Goal: Task Accomplishment & Management: Manage account settings

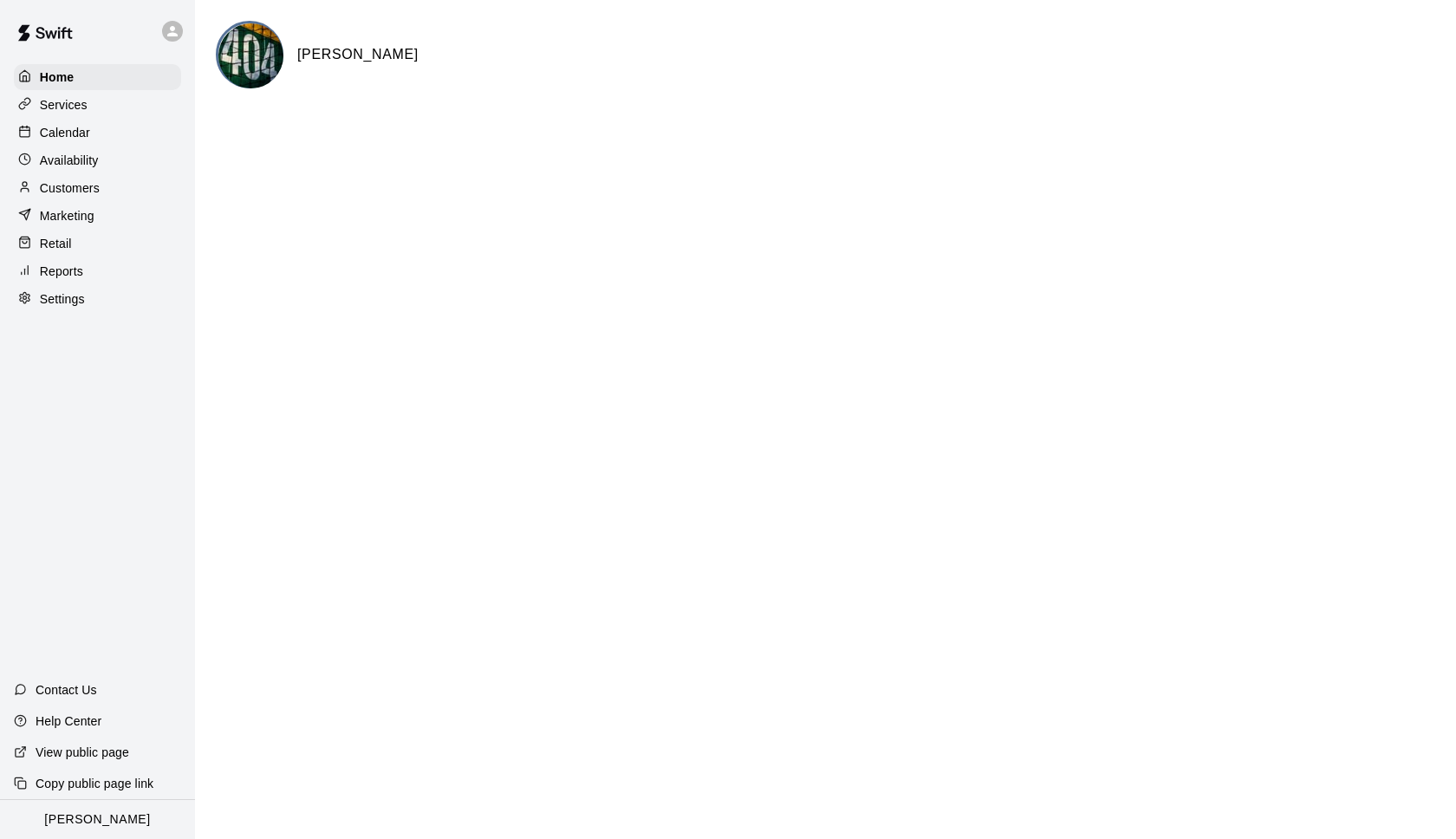
click at [82, 132] on p "Calendar" at bounding box center [65, 132] width 50 height 17
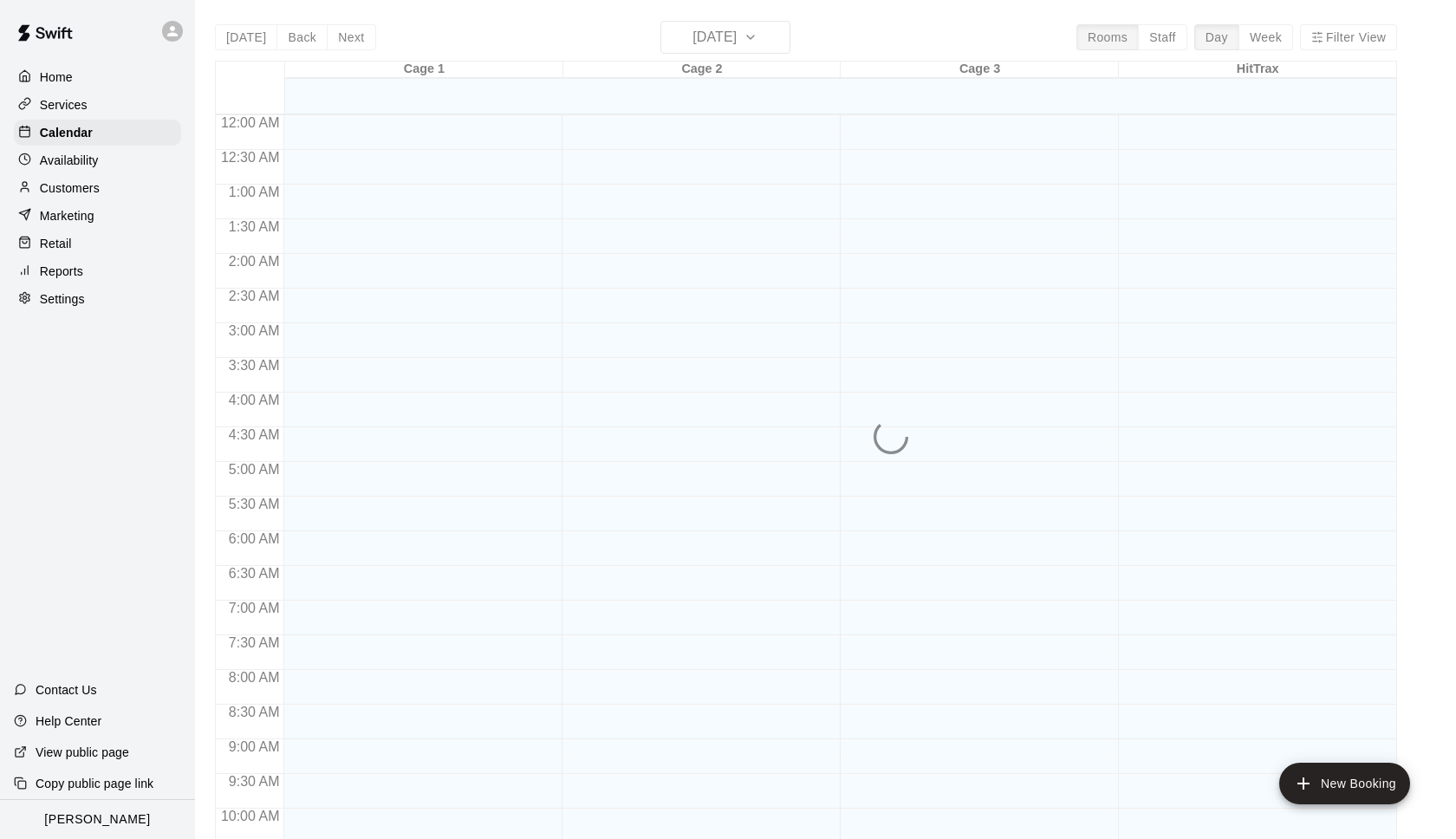
scroll to position [869, 0]
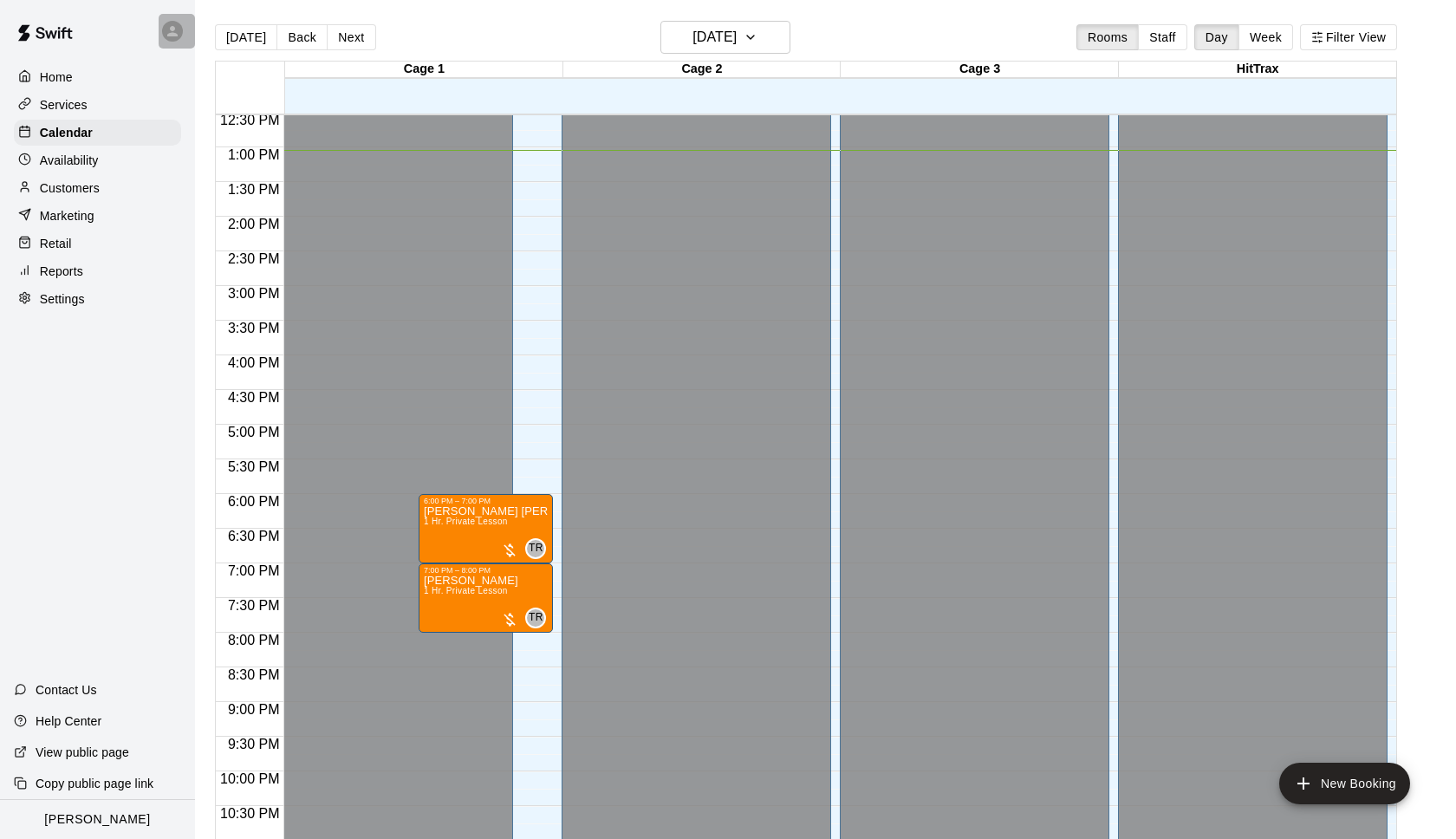
click at [176, 31] on icon at bounding box center [172, 31] width 16 height 16
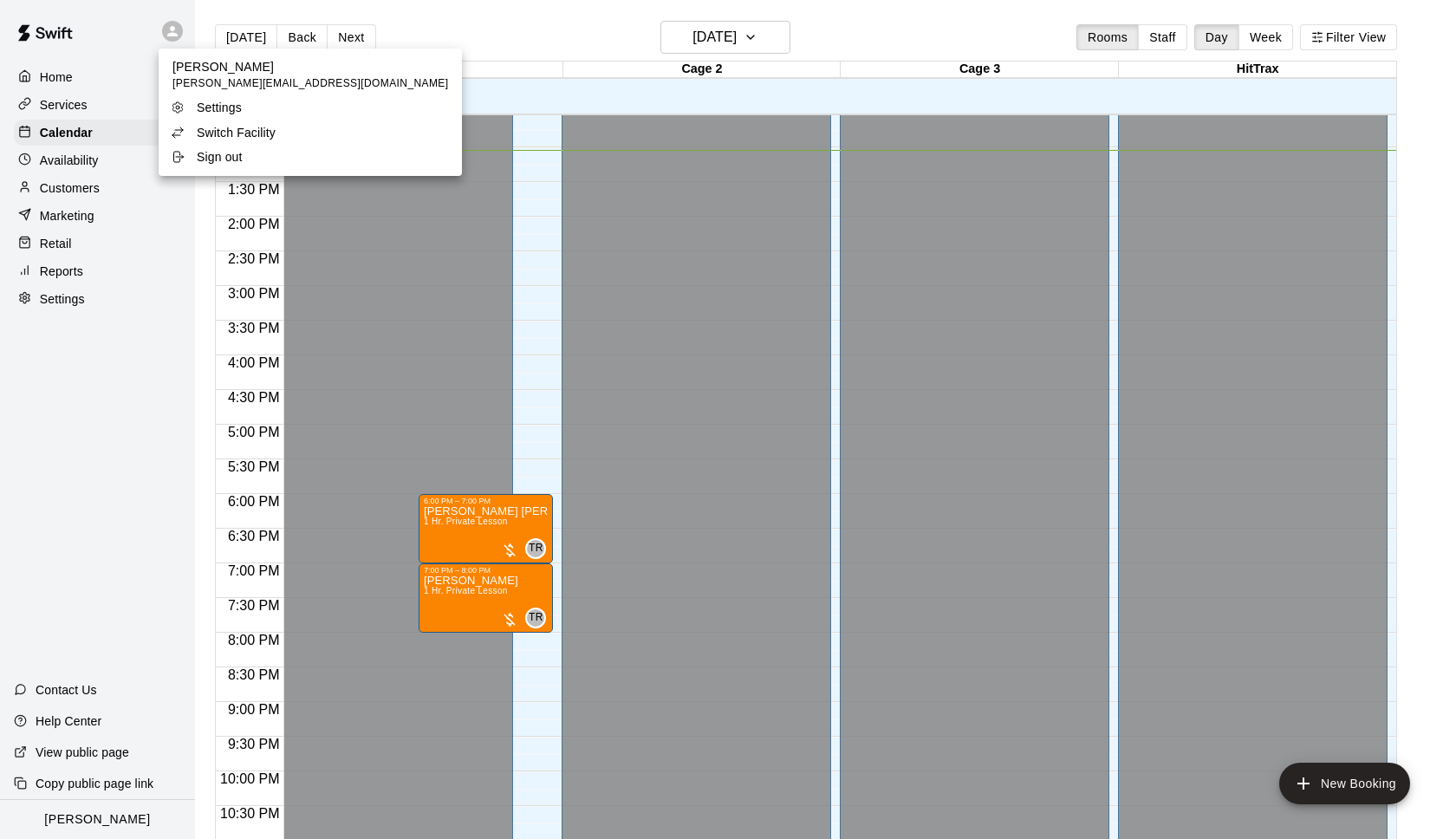
click at [204, 131] on p "Switch Facility" at bounding box center [235, 132] width 79 height 17
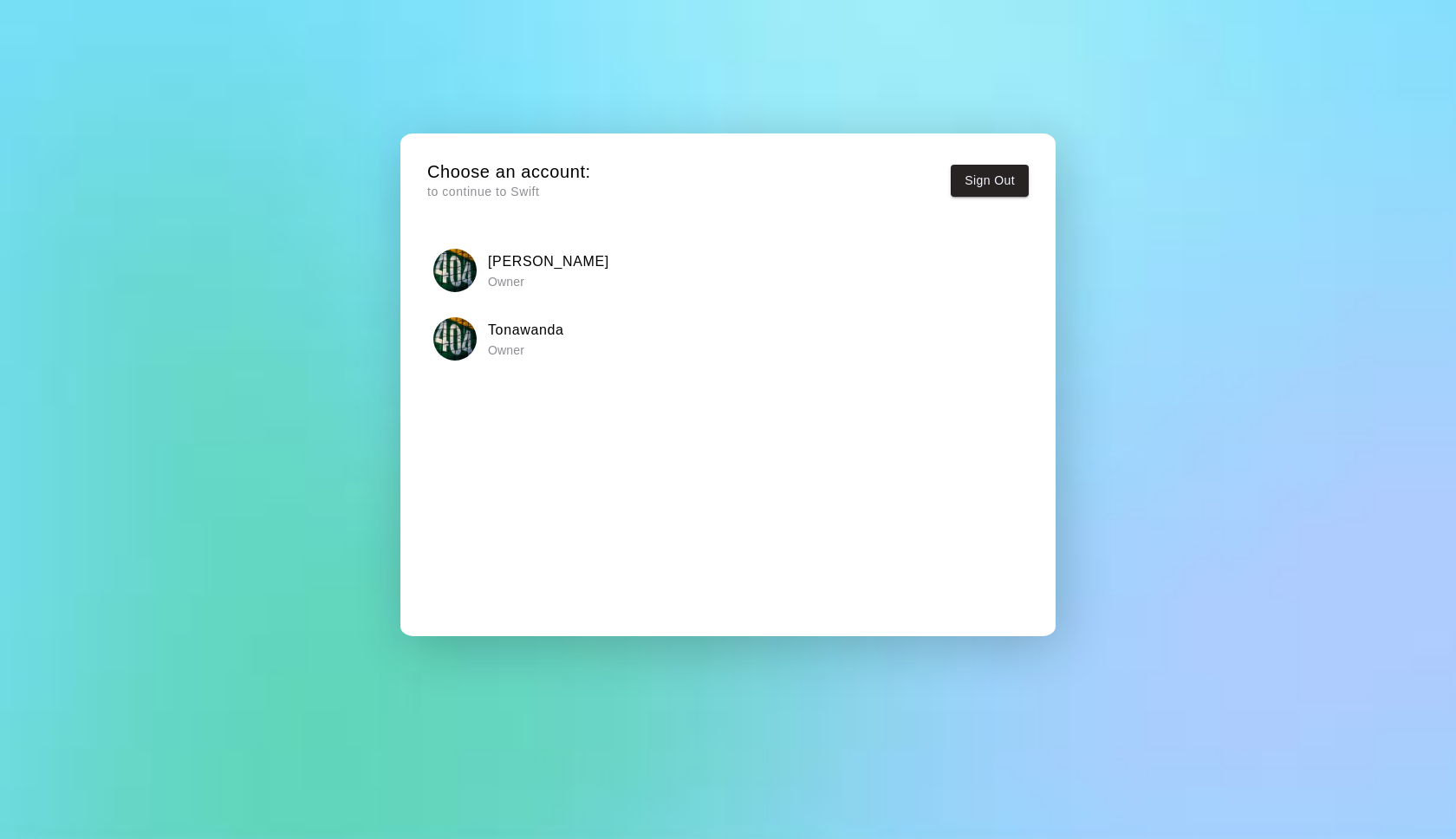
click at [468, 338] on img "button" at bounding box center [454, 338] width 43 height 43
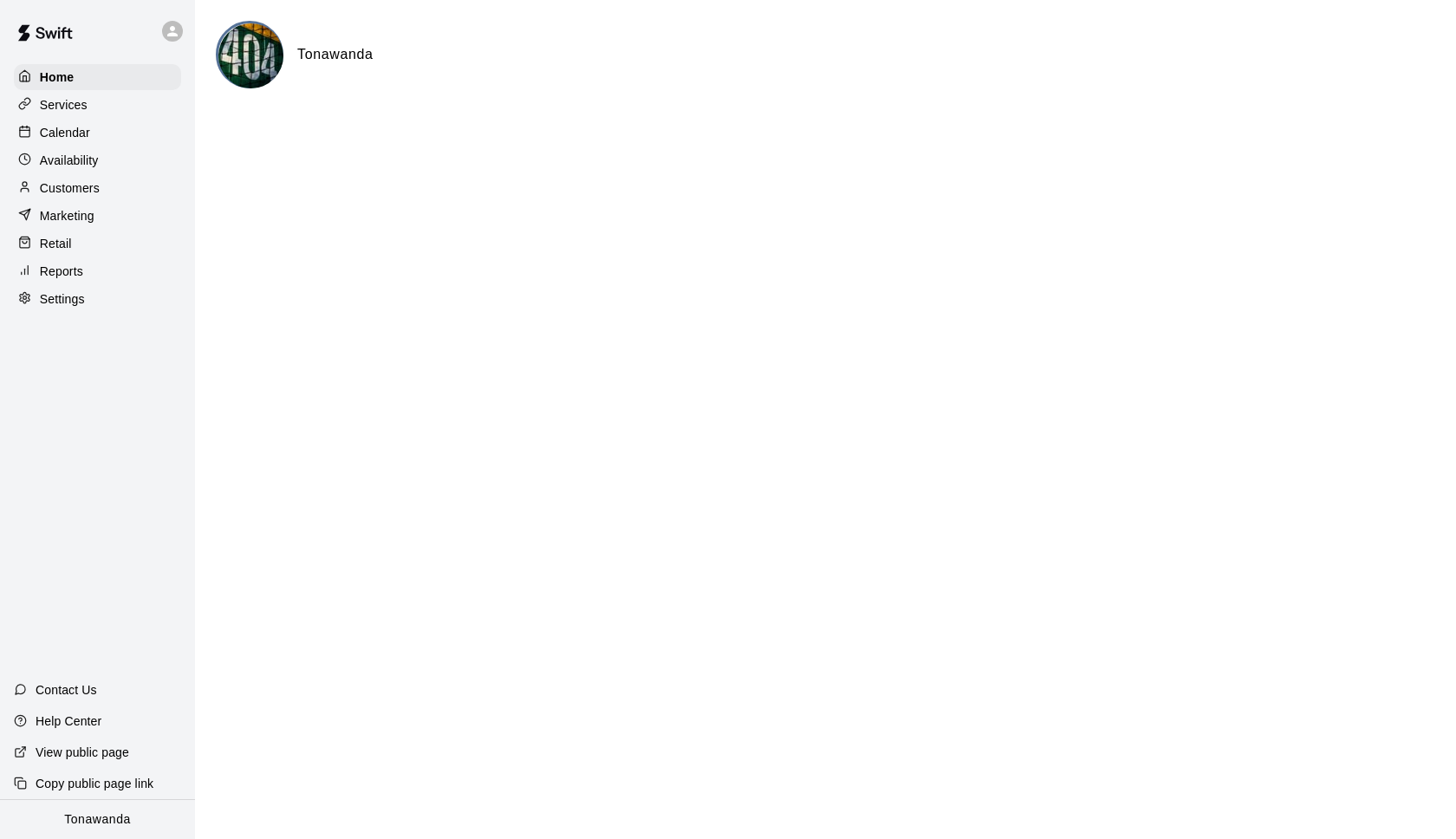
click at [80, 140] on p "Calendar" at bounding box center [65, 132] width 50 height 17
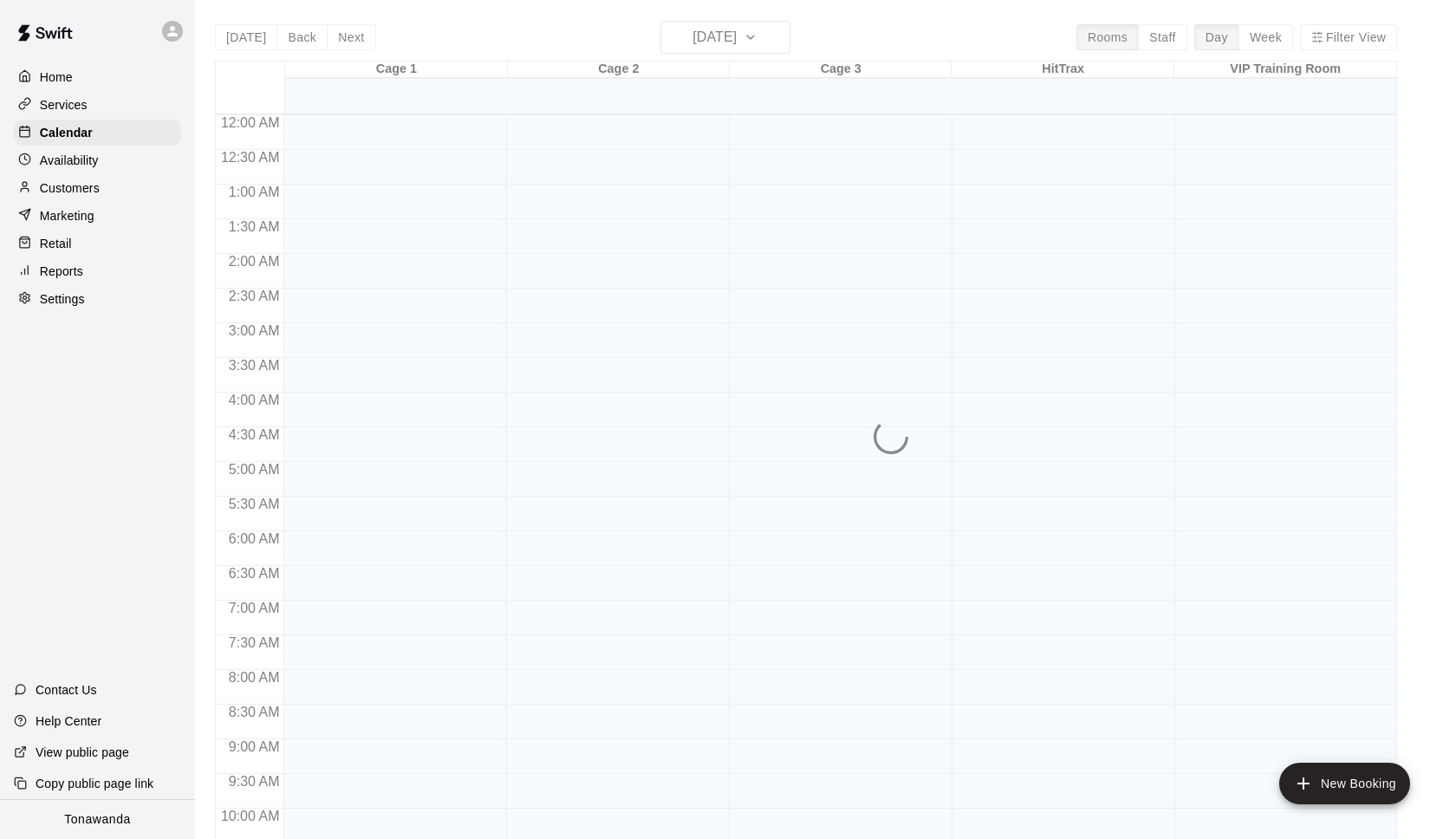
scroll to position [869, 0]
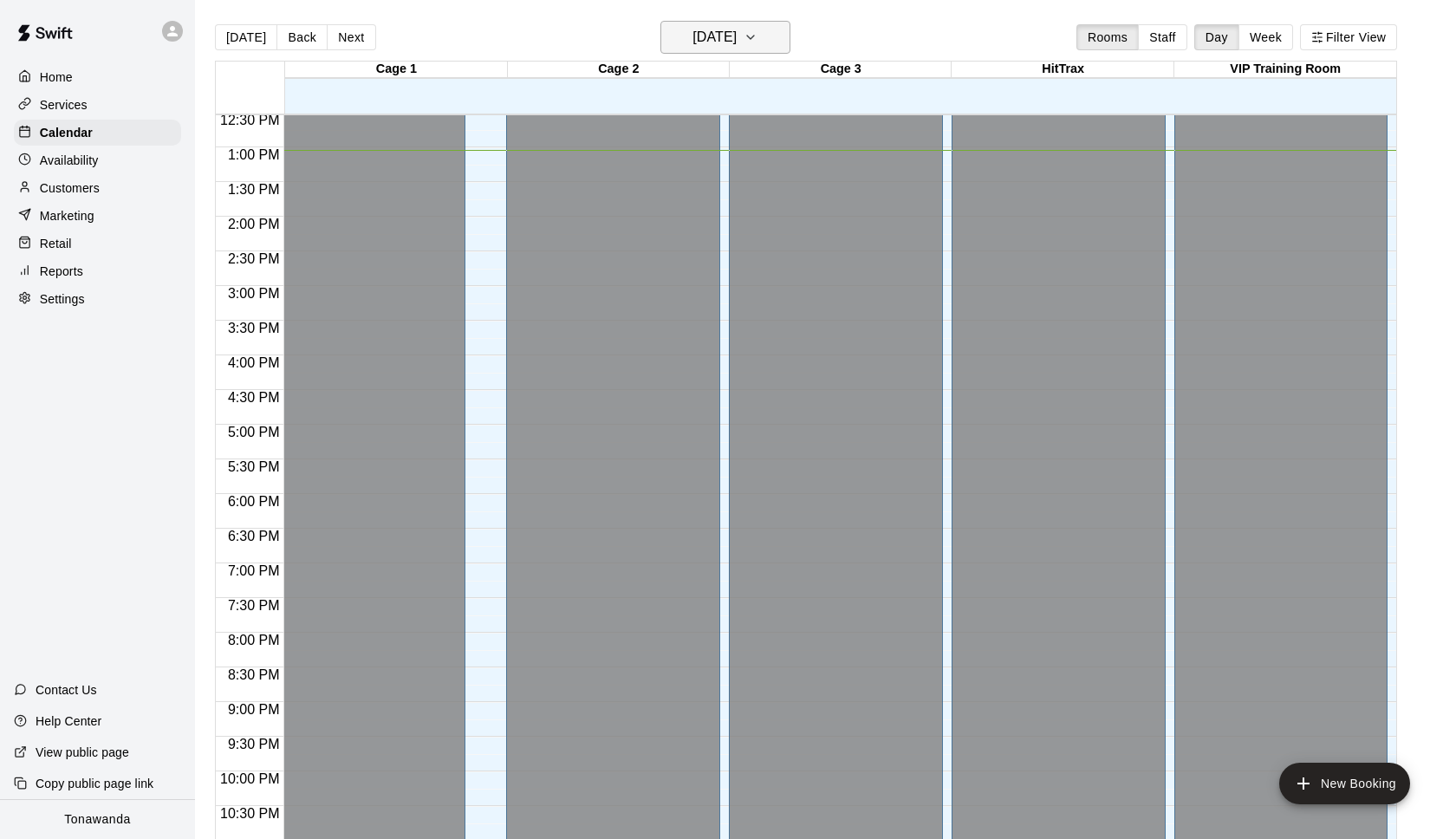
click at [726, 43] on h6 "[DATE]" at bounding box center [715, 37] width 44 height 24
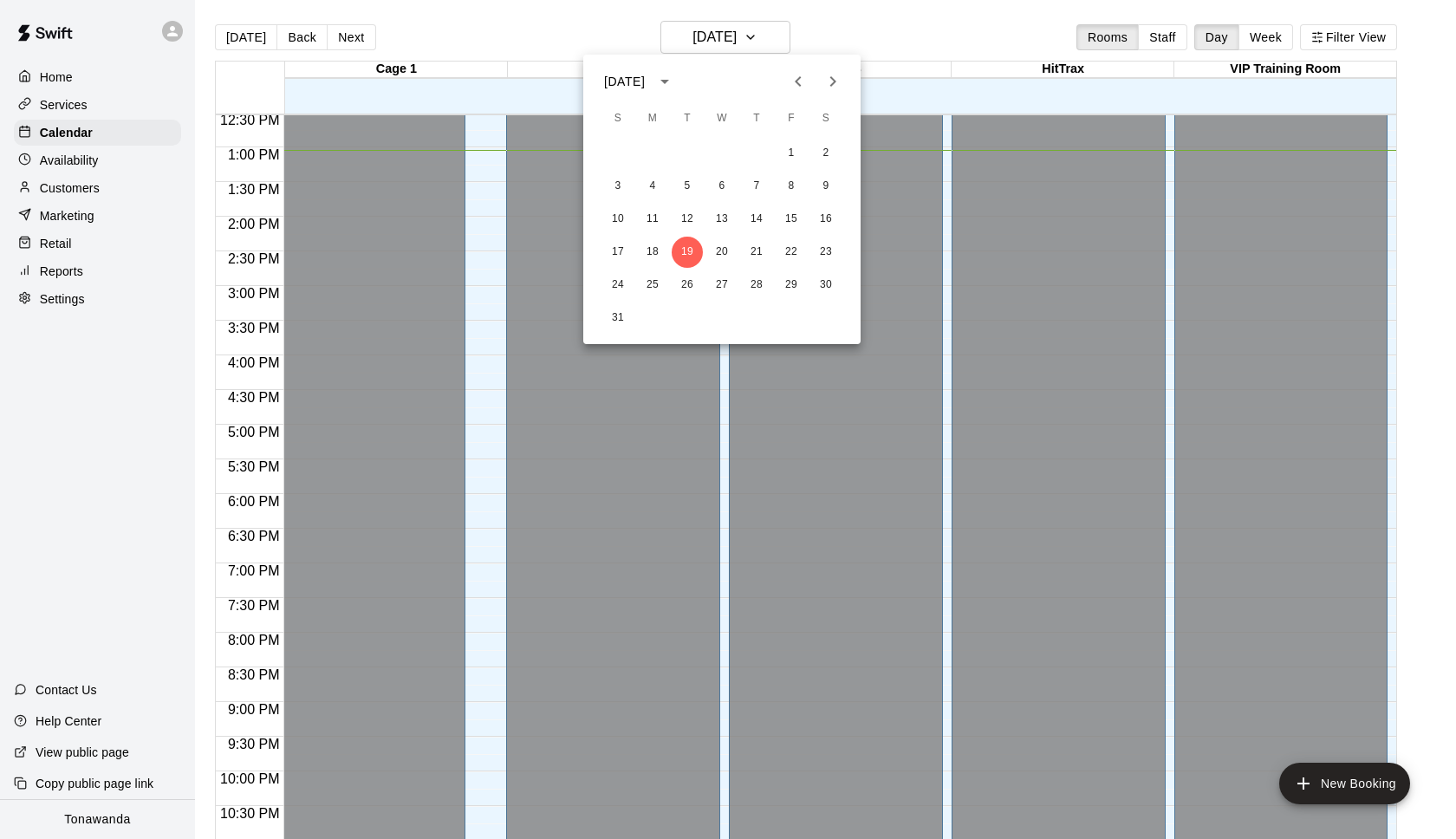
click at [837, 81] on icon "Next month" at bounding box center [832, 81] width 21 height 21
click at [617, 184] on button "2" at bounding box center [617, 185] width 31 height 31
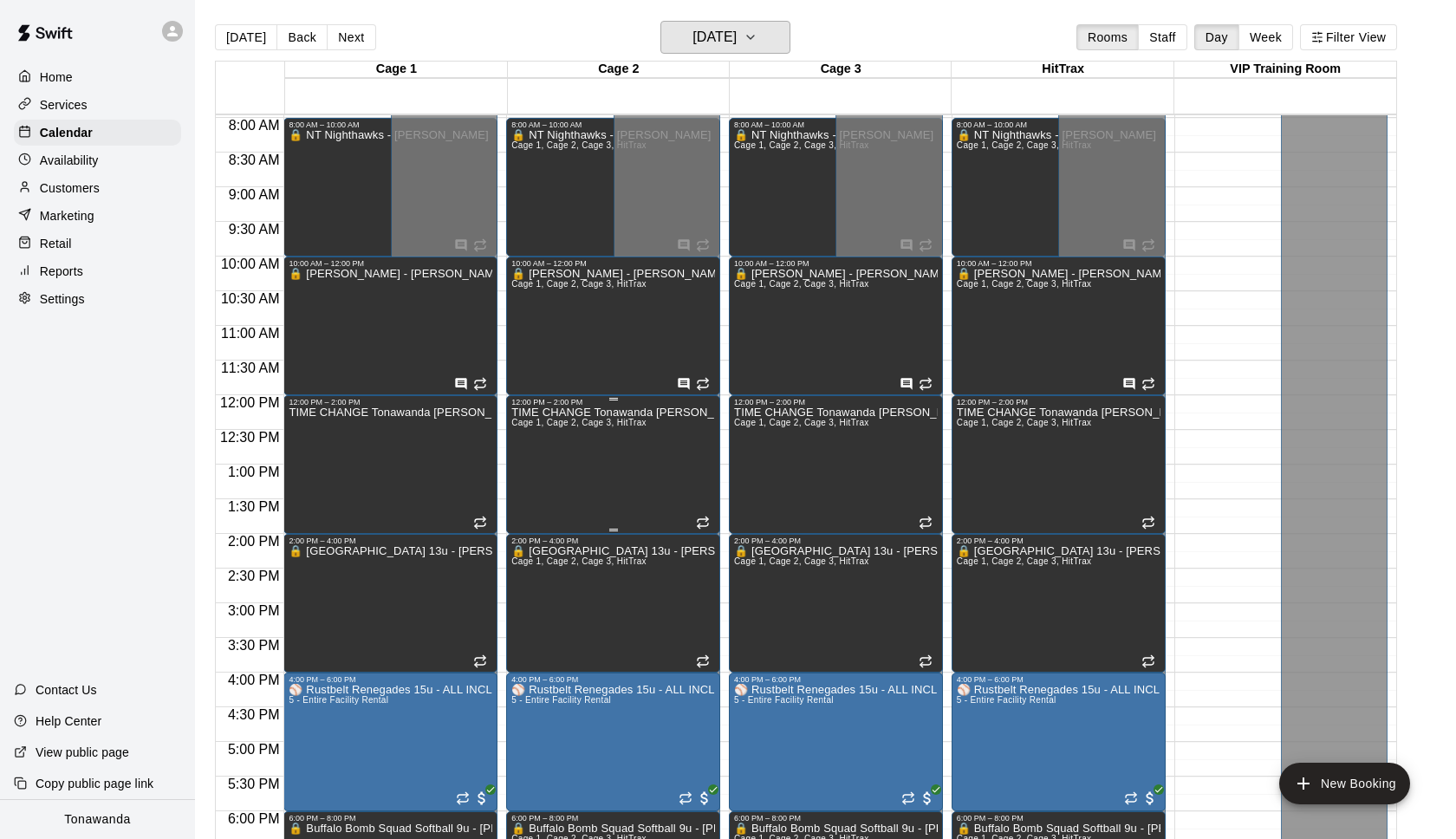
scroll to position [520, 0]
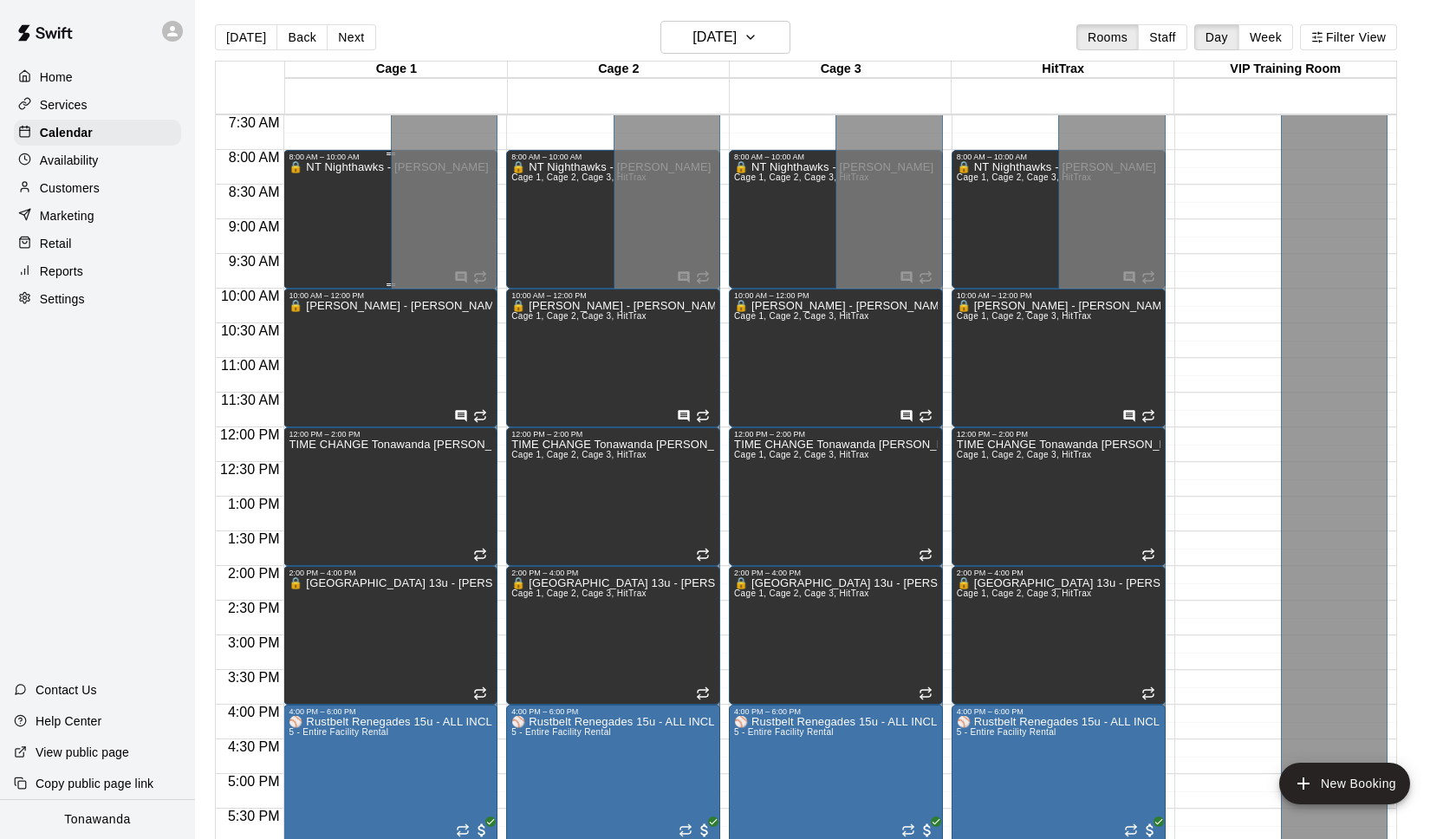
click at [340, 205] on div "🔒 NT Nighthawks - [PERSON_NAME]" at bounding box center [389, 581] width 199 height 839
click at [305, 218] on icon "delete" at bounding box center [307, 222] width 12 height 16
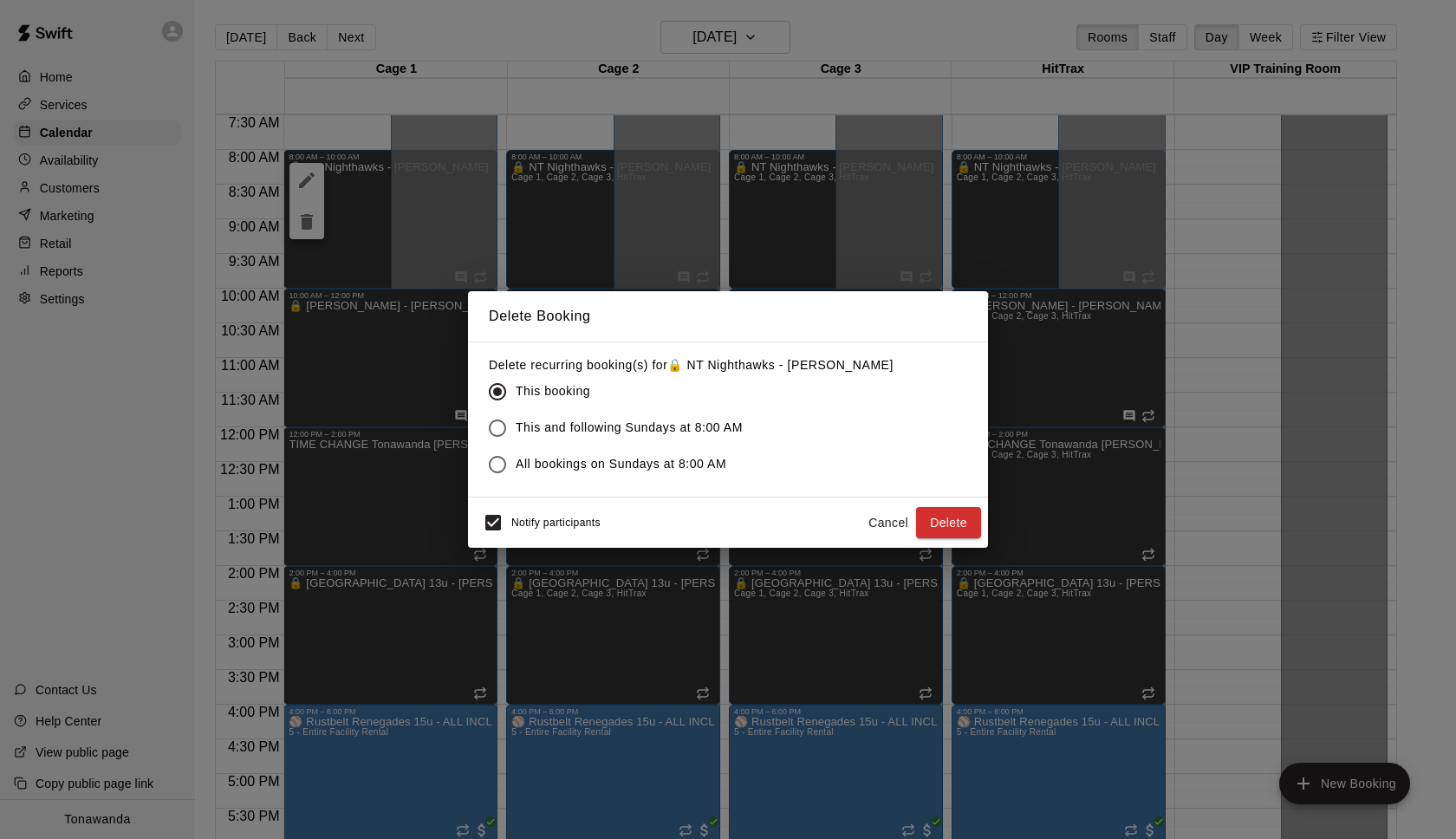
drag, startPoint x: 601, startPoint y: 456, endPoint x: 723, endPoint y: 485, distance: 125.4
click at [601, 456] on span "All bookings on Sundays at 8:00 AM" at bounding box center [620, 464] width 210 height 18
click at [934, 521] on button "Delete" at bounding box center [948, 523] width 65 height 32
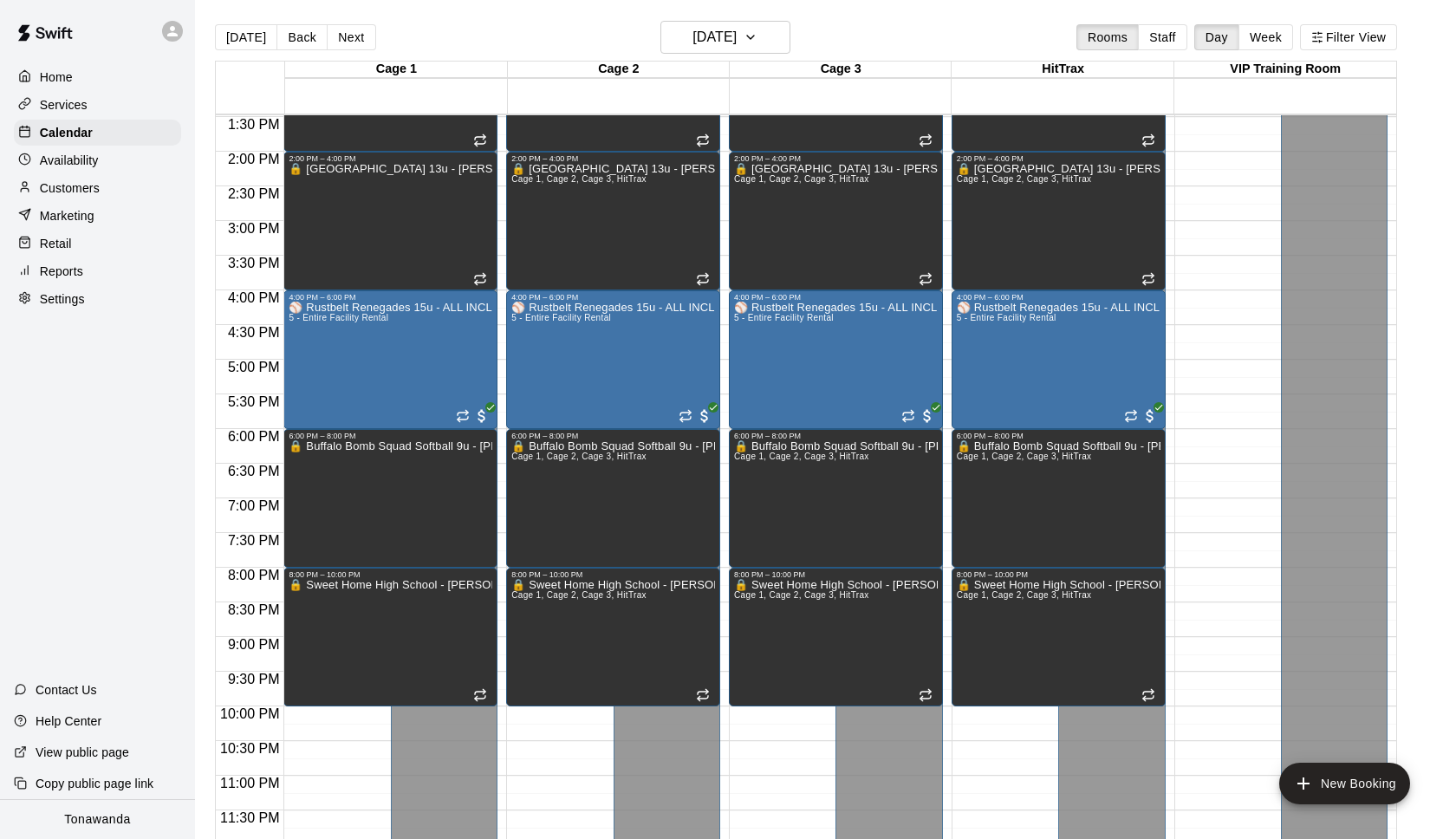
scroll to position [936, 0]
click at [1296, 296] on div at bounding box center [728, 420] width 1456 height 839
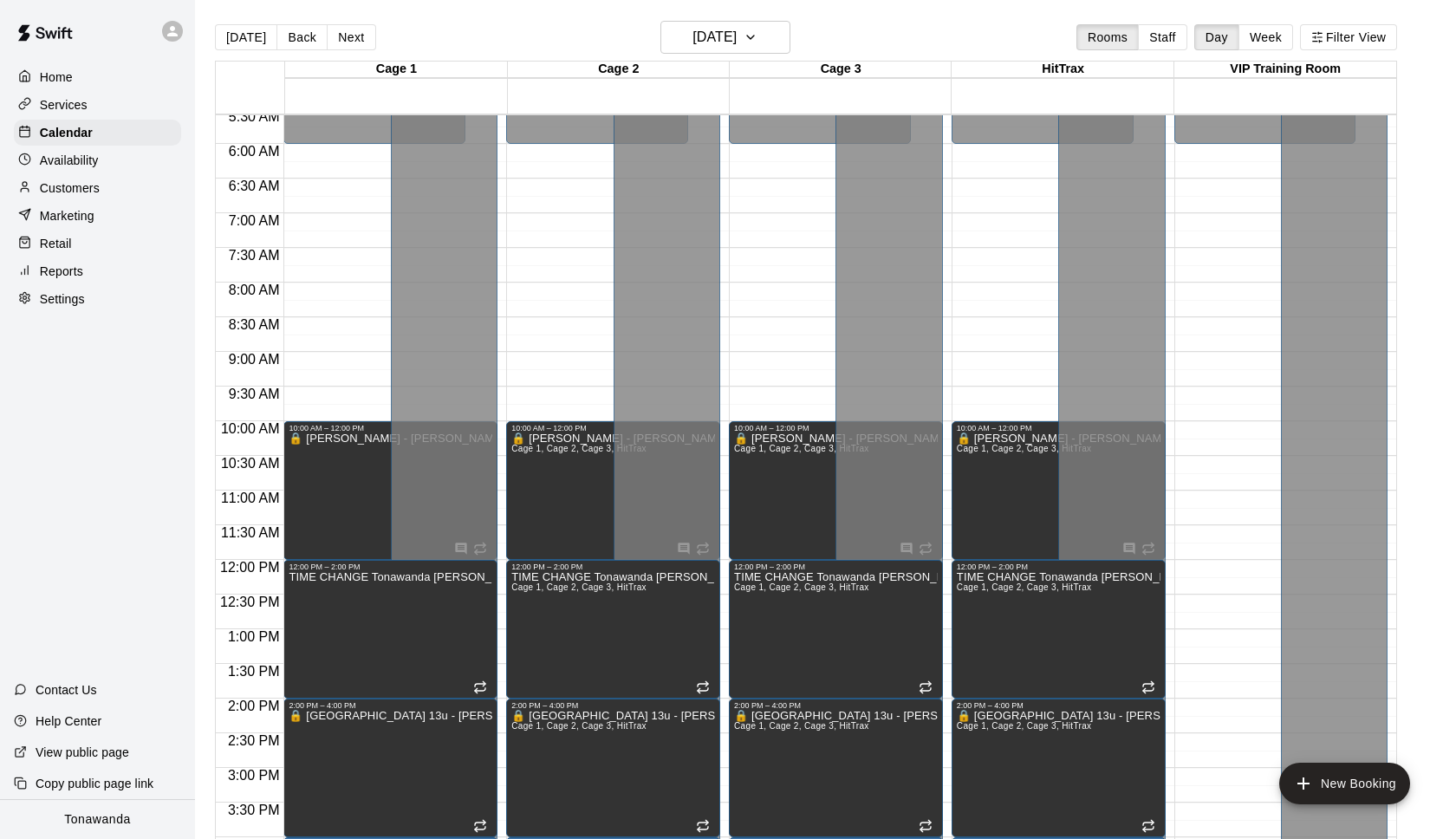
scroll to position [372, 0]
